Goal: Transaction & Acquisition: Purchase product/service

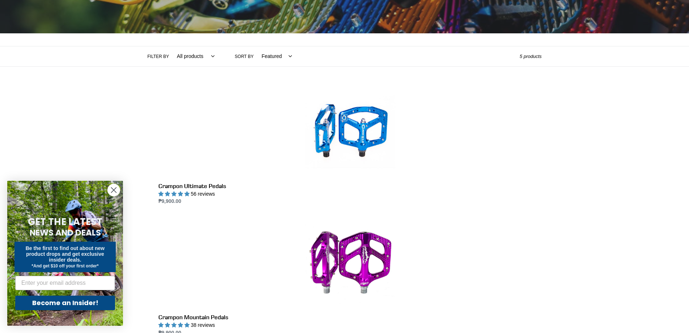
scroll to position [109, 0]
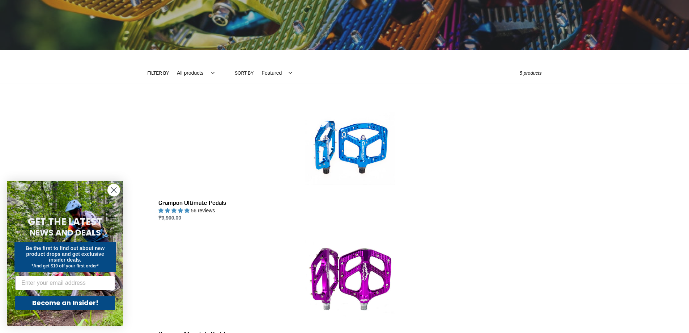
click at [221, 103] on img at bounding box center [345, 103] width 394 height 0
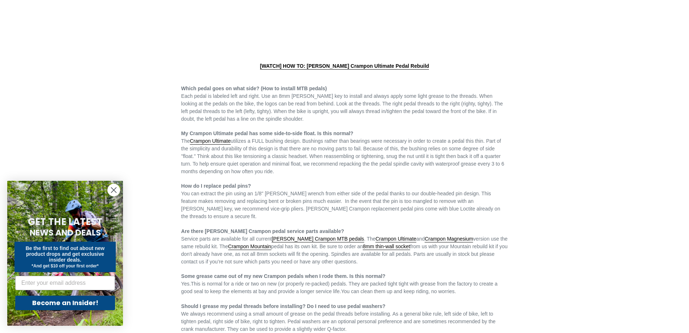
scroll to position [209, 0]
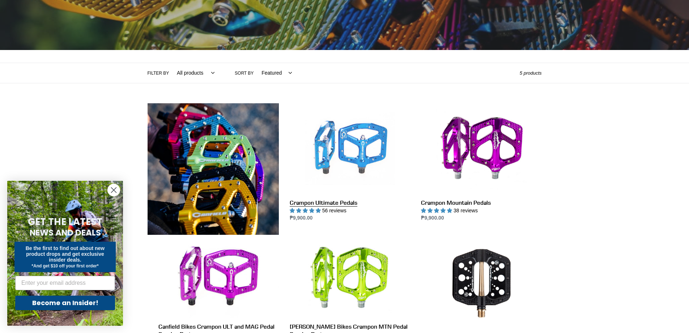
click at [344, 148] on link "Crampon Ultimate Pedals" at bounding box center [350, 162] width 120 height 119
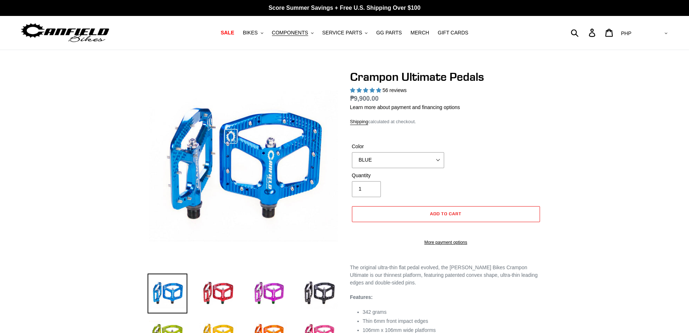
select select "highest-rating"
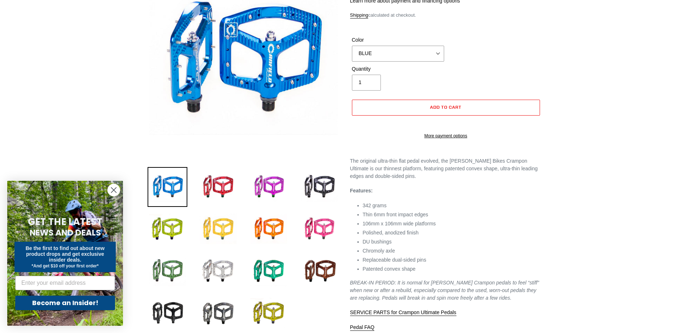
scroll to position [109, 0]
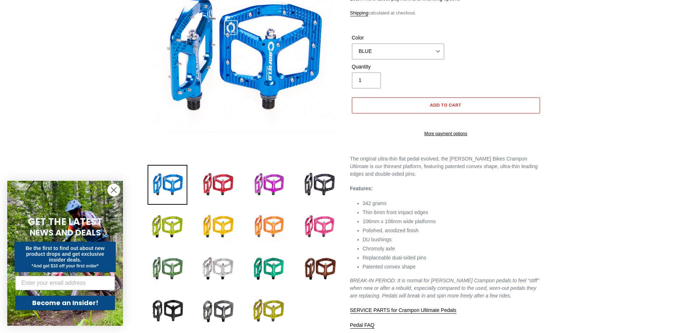
click at [270, 231] on img at bounding box center [269, 227] width 40 height 40
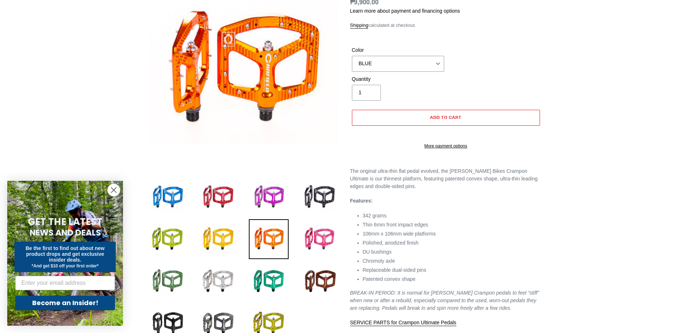
scroll to position [217, 0]
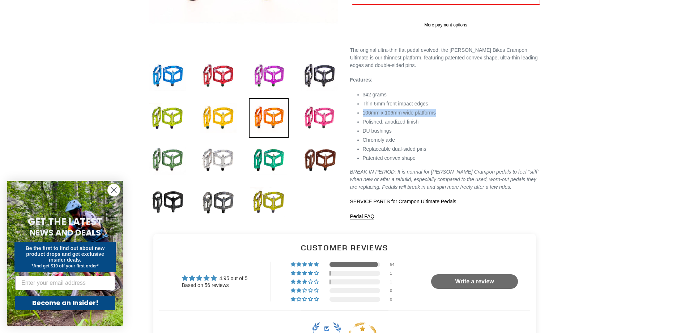
drag, startPoint x: 456, startPoint y: 119, endPoint x: 360, endPoint y: 119, distance: 95.5
click at [360, 119] on div "The original ultra-thin flat pedal evolved, the [PERSON_NAME] Bikes Crampon Ult…" at bounding box center [446, 133] width 192 height 174
click at [263, 109] on img at bounding box center [269, 118] width 40 height 40
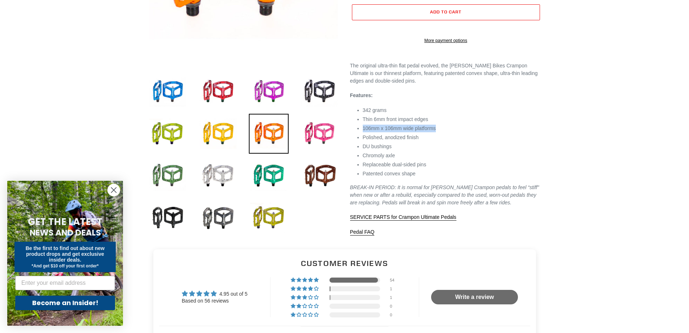
scroll to position [181, 0]
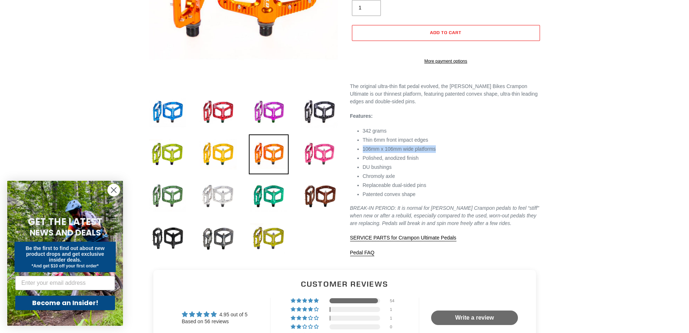
click at [215, 196] on img at bounding box center [218, 196] width 40 height 40
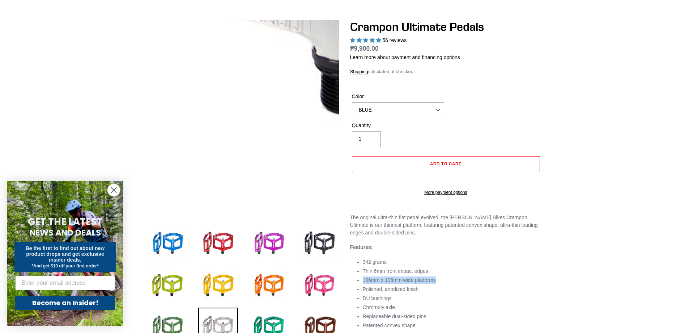
scroll to position [109, 0]
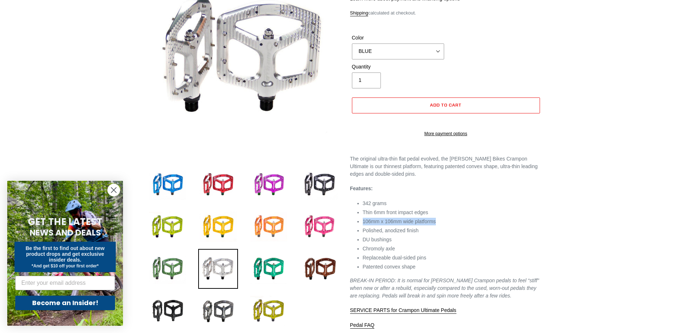
click at [268, 220] on img at bounding box center [269, 227] width 40 height 40
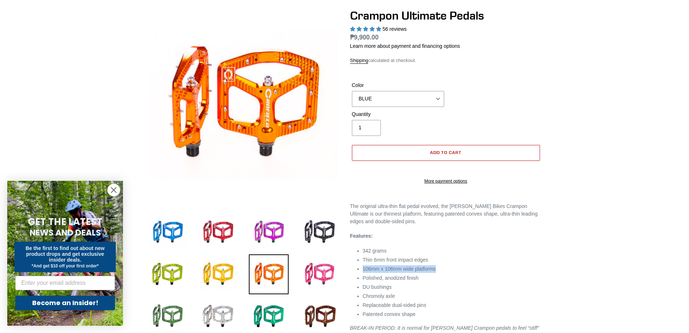
scroll to position [36, 0]
